Goal: Task Accomplishment & Management: Complete application form

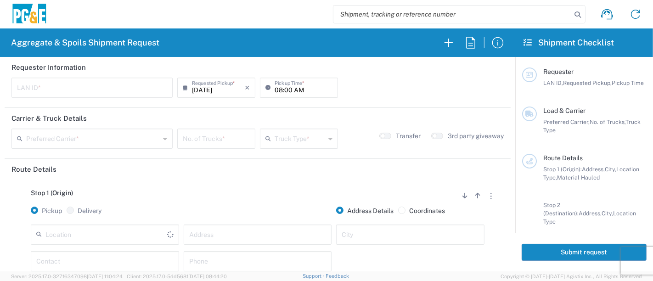
click at [116, 86] on input "text" at bounding box center [92, 87] width 150 height 16
type input "R9S1"
click at [275, 90] on input "08:00 AM" at bounding box center [304, 87] width 58 height 16
type input "07:00 AM"
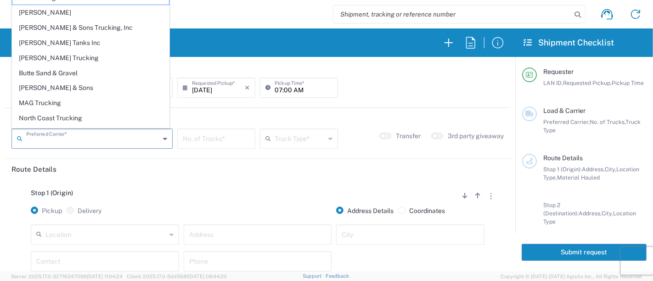
click at [119, 140] on input "text" at bounding box center [93, 138] width 134 height 16
click at [65, 114] on span "North Coast Trucking" at bounding box center [90, 118] width 157 height 14
type input "North Coast Trucking"
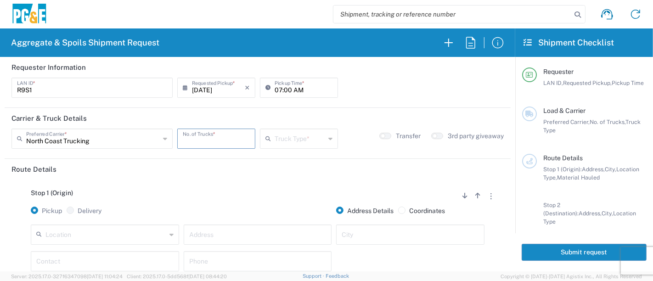
click at [206, 137] on input "number" at bounding box center [216, 138] width 67 height 16
type input "6"
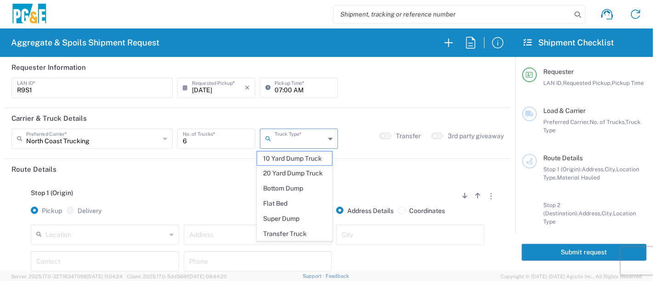
click at [304, 140] on input "text" at bounding box center [300, 138] width 51 height 16
click at [303, 217] on span "Super Dump" at bounding box center [294, 219] width 75 height 14
type input "Super Dump"
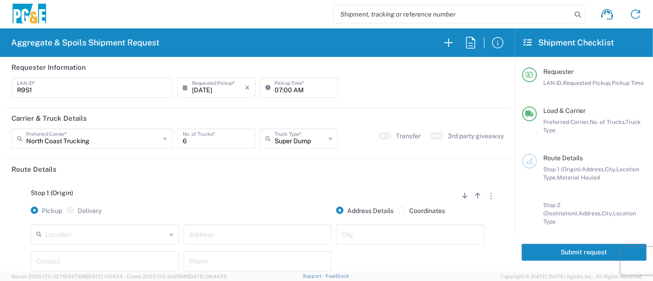
click at [432, 136] on button "button" at bounding box center [437, 136] width 12 height 6
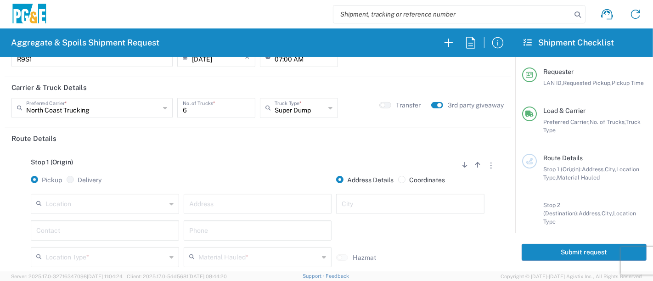
scroll to position [102, 0]
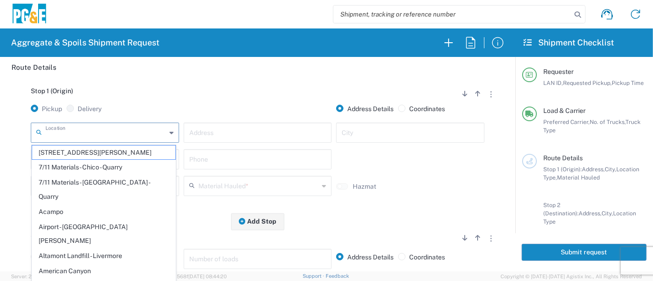
click at [123, 137] on input "text" at bounding box center [105, 132] width 121 height 16
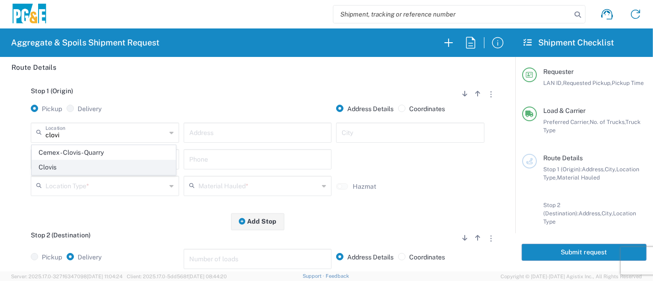
click at [96, 167] on span "Clovis" at bounding box center [104, 167] width 144 height 14
type input "Clovis"
type input "308 W Alluvial Ave"
type input "Clovis"
type input "Business No Loading Dock"
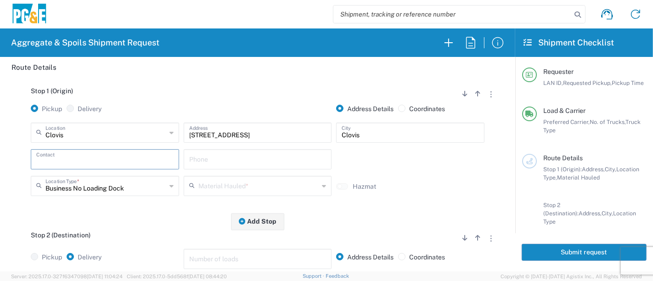
click at [94, 161] on input "text" at bounding box center [104, 159] width 137 height 16
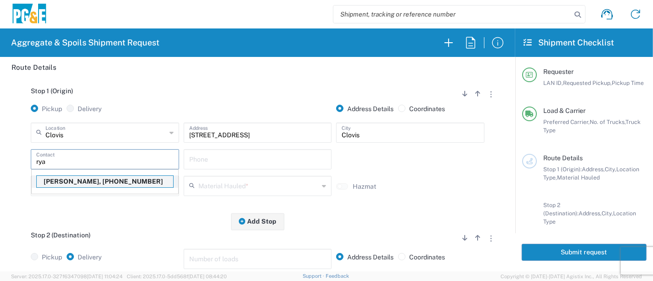
click at [80, 181] on p "Ryan Smith, 559-284-9097" at bounding box center [105, 181] width 136 height 11
type input "Ryan Smith"
type input "559-284-9097"
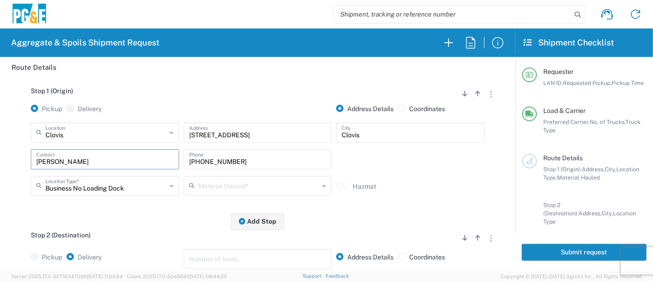
click at [212, 187] on input "text" at bounding box center [259, 185] width 121 height 16
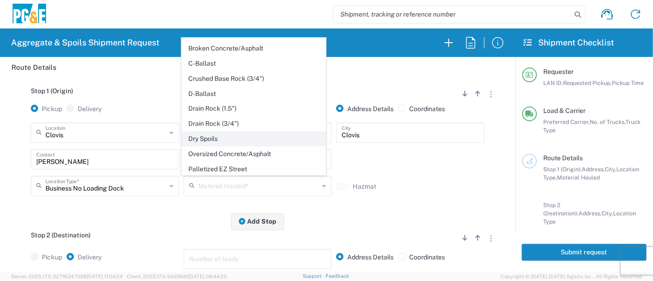
click at [214, 134] on span "Dry Spoils" at bounding box center [254, 139] width 144 height 14
type input "Dry Spoils"
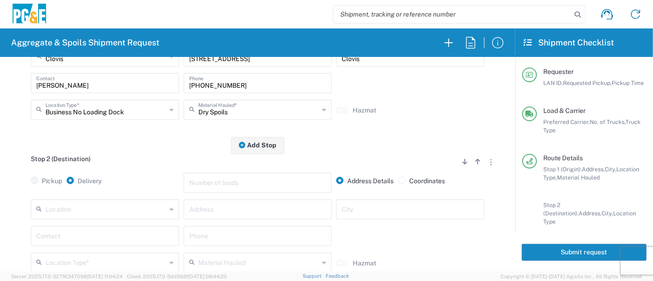
scroll to position [204, 0]
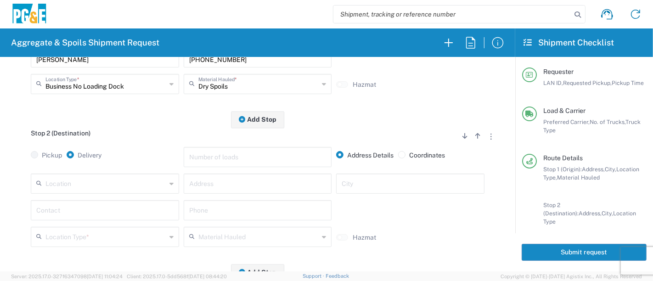
click at [195, 186] on input "text" at bounding box center [257, 183] width 137 height 16
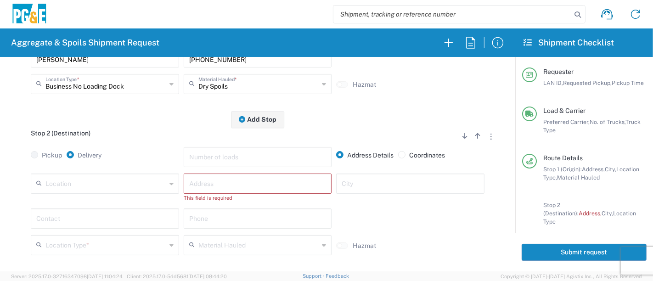
click at [221, 185] on input "text" at bounding box center [257, 183] width 137 height 16
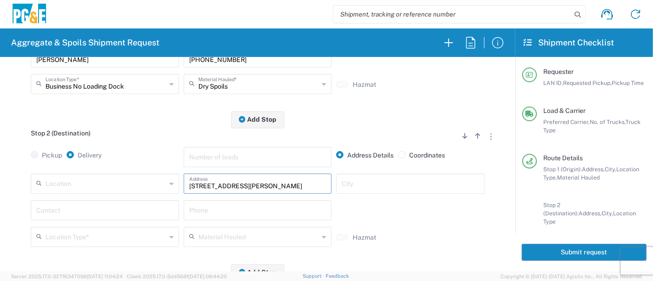
type input "18131 Watts Valley Rd"
type input "Sanger"
click at [148, 203] on input "text" at bounding box center [104, 210] width 137 height 16
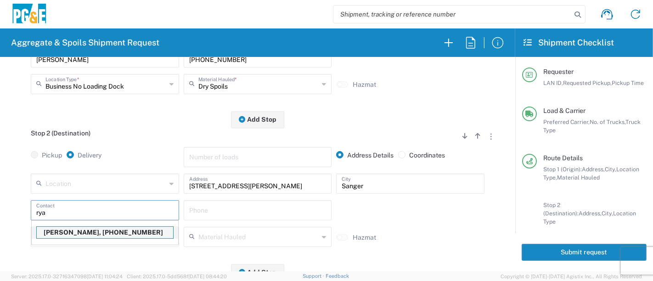
click at [107, 233] on p "Ryan Smith, 559-284-9097" at bounding box center [105, 232] width 136 height 11
type input "Ryan Smith"
type input "559-284-9097"
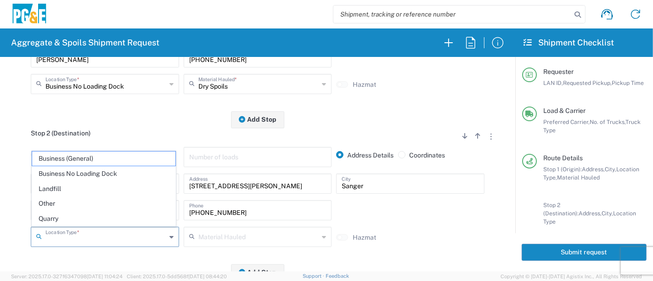
click at [146, 229] on input "text" at bounding box center [105, 236] width 121 height 16
click at [73, 205] on span "Other" at bounding box center [104, 204] width 144 height 14
type input "Other"
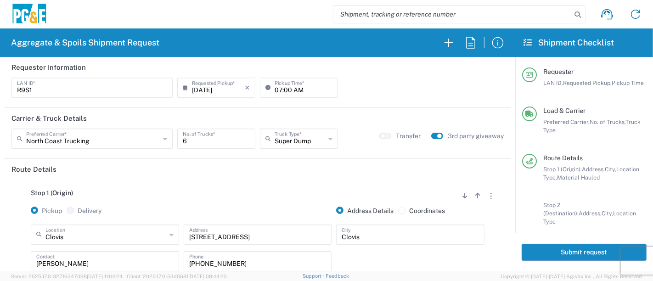
scroll to position [0, 0]
drag, startPoint x: 534, startPoint y: 252, endPoint x: 543, endPoint y: 250, distance: 8.8
click at [534, 252] on button "Submit request" at bounding box center [584, 252] width 125 height 17
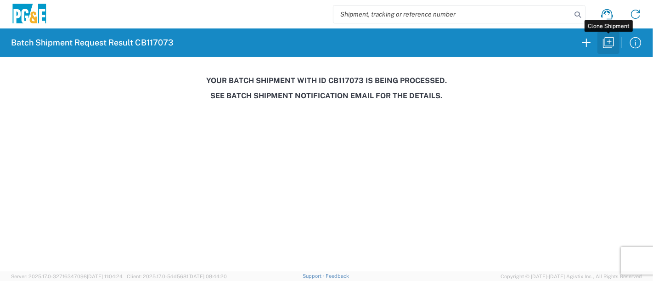
click at [608, 43] on icon "button" at bounding box center [609, 42] width 15 height 15
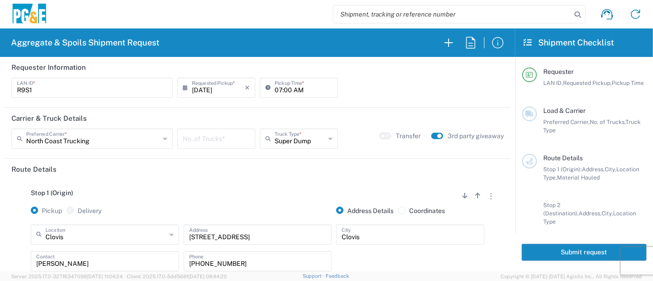
click at [208, 88] on input "08/20/2025" at bounding box center [218, 87] width 53 height 16
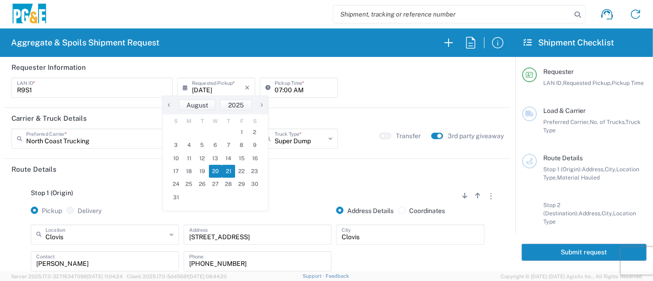
click at [232, 170] on span "21" at bounding box center [228, 171] width 13 height 13
type input "08/21/2025"
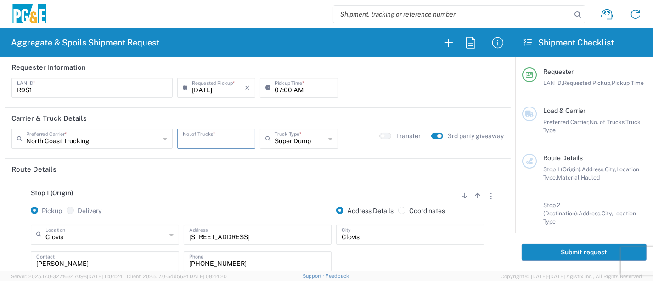
click at [213, 140] on input "number" at bounding box center [216, 138] width 67 height 16
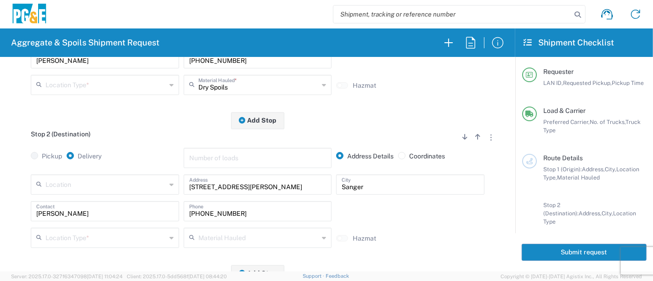
scroll to position [204, 0]
type input "8"
click at [267, 185] on input "18131 Watts Valley Rd" at bounding box center [257, 183] width 137 height 16
drag, startPoint x: 261, startPoint y: 184, endPoint x: 113, endPoint y: 187, distance: 148.9
click at [113, 187] on div "Location 17300 East Jahant Rd - Quarry 7/11 Materials - Chico - Quarry 7/11 Mat…" at bounding box center [257, 187] width 459 height 27
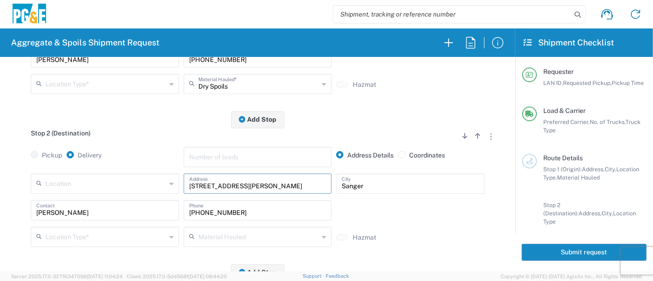
type input "11368 N. Newmark Ave"
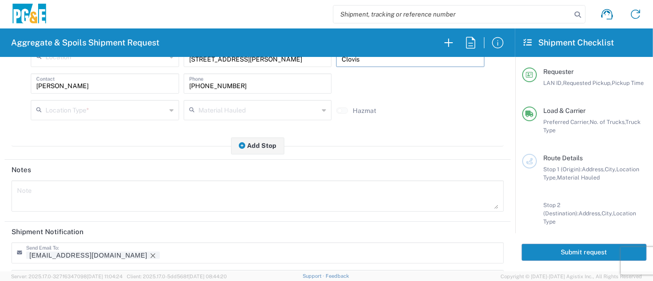
scroll to position [306, 0]
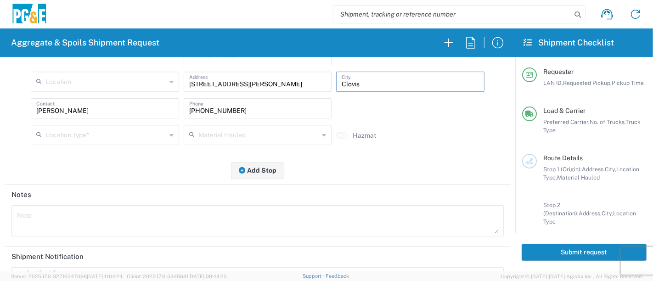
type input "Clovis"
click at [145, 132] on input "text" at bounding box center [105, 134] width 121 height 16
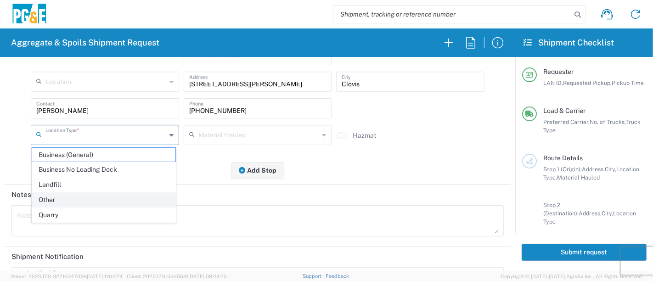
click at [115, 199] on span "Other" at bounding box center [104, 200] width 144 height 14
type input "Other"
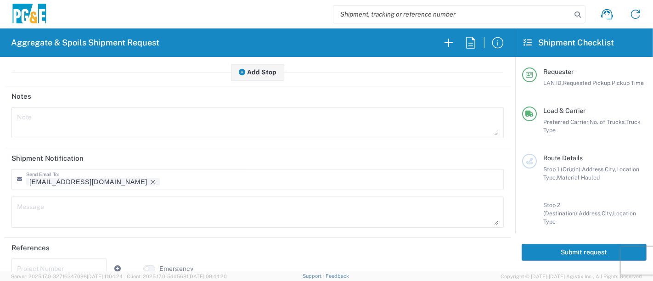
scroll to position [408, 0]
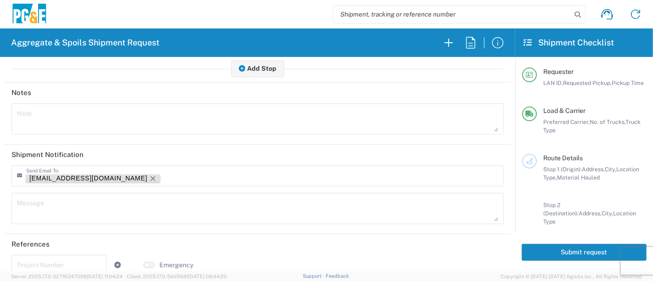
click at [149, 177] on icon "Remove tag" at bounding box center [152, 178] width 7 height 7
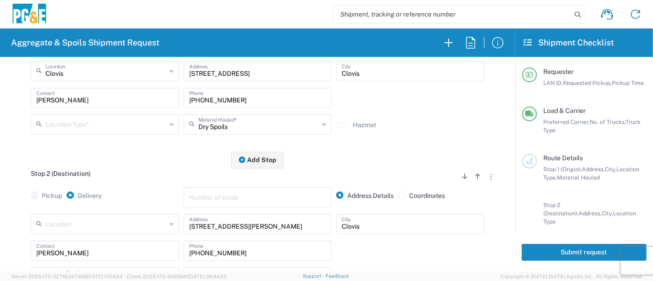
scroll to position [113, 0]
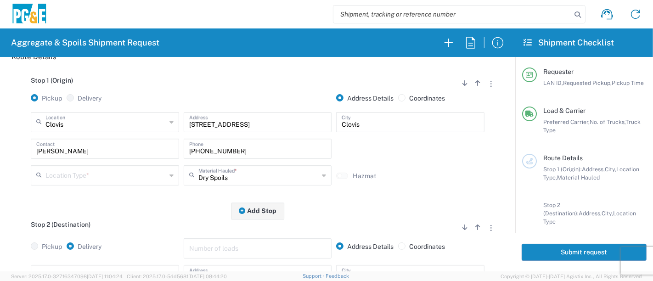
click at [105, 175] on input "text" at bounding box center [105, 175] width 121 height 16
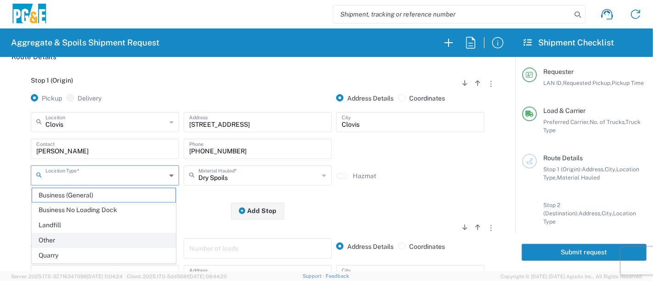
click at [81, 239] on span "Other" at bounding box center [104, 240] width 144 height 14
type input "Other"
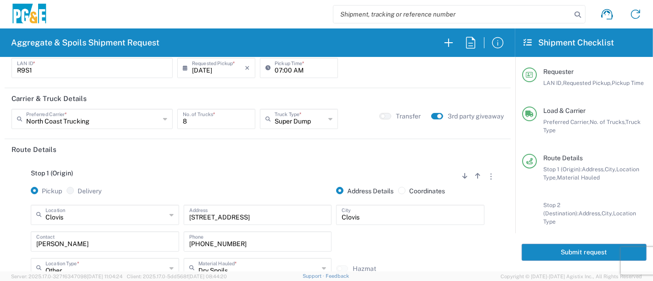
scroll to position [0, 0]
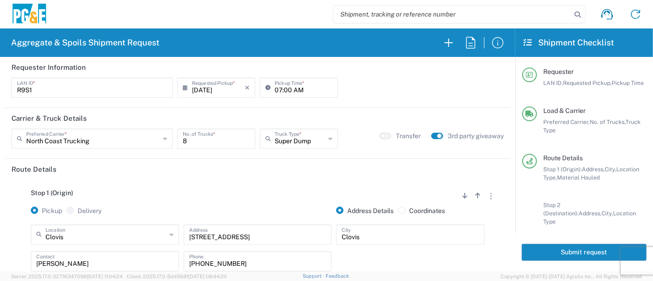
click at [533, 249] on button "Submit request" at bounding box center [584, 252] width 125 height 17
